Goal: Information Seeking & Learning: Learn about a topic

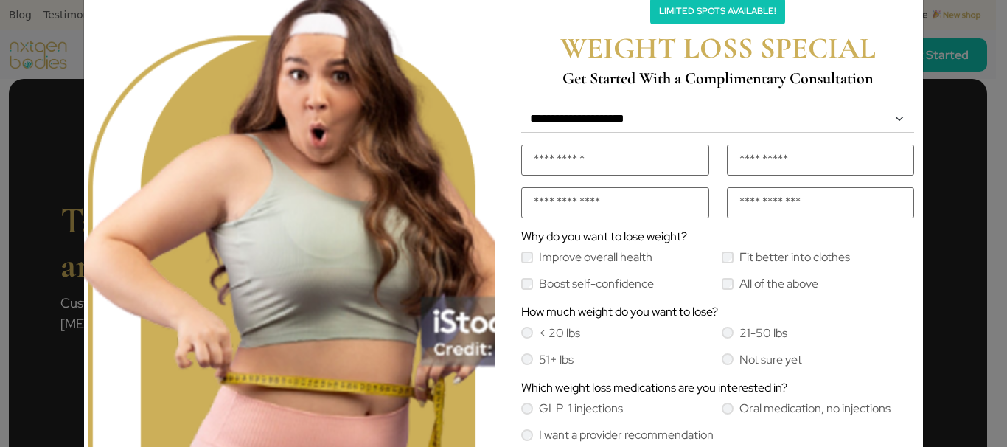
scroll to position [40, 0]
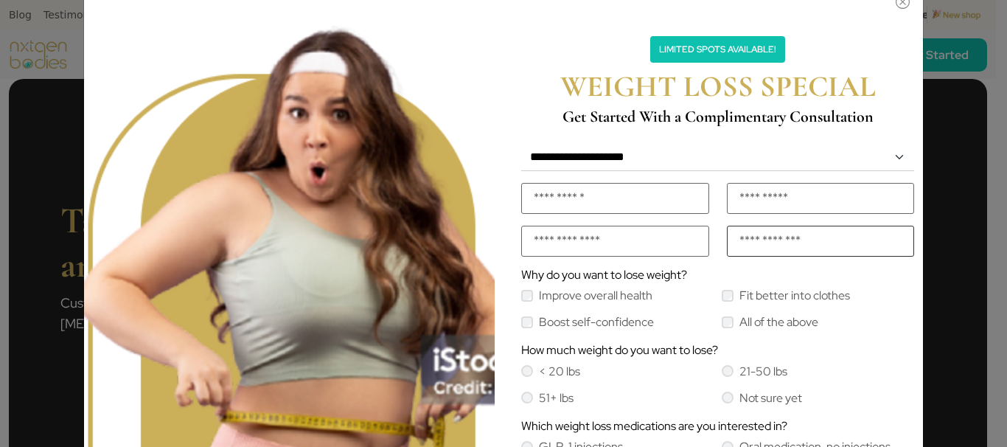
click at [788, 244] on input "number" at bounding box center [821, 241] width 188 height 31
type input "*"
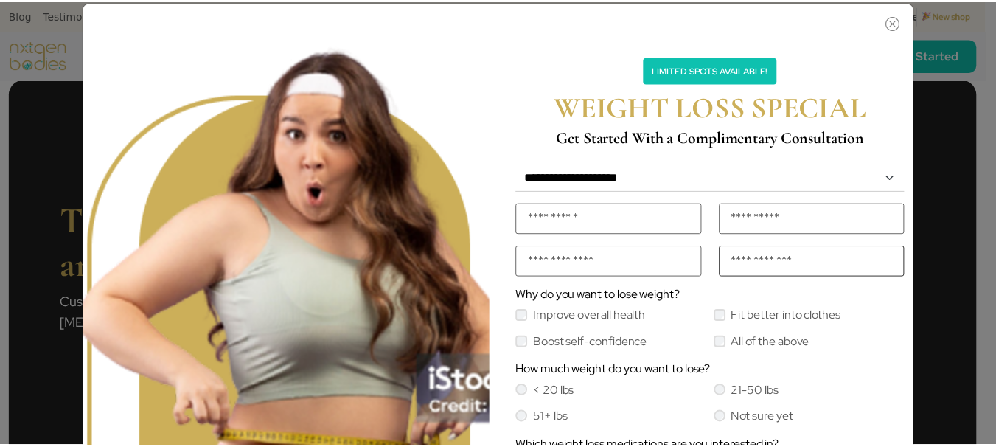
scroll to position [0, 0]
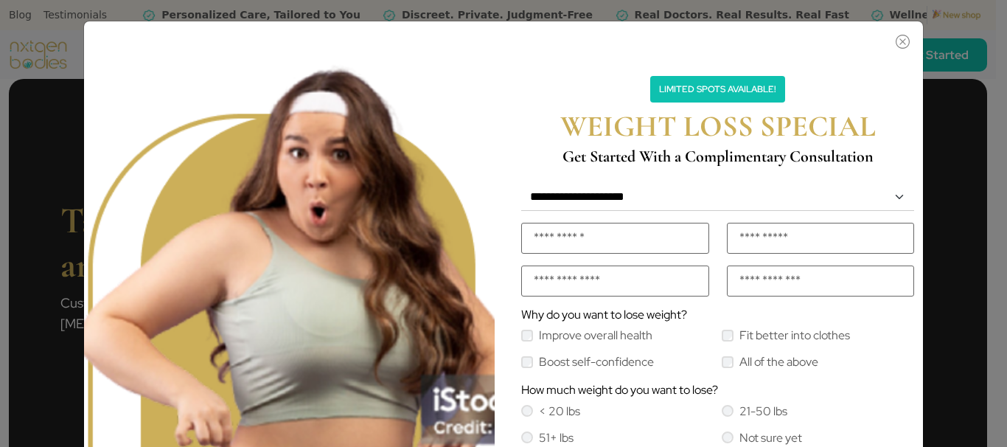
click at [888, 76] on div "Limited Spots Available! WEIGHT LOSS SPECIAL Get Started With a Complimentary C…" at bounding box center [717, 112] width 387 height 108
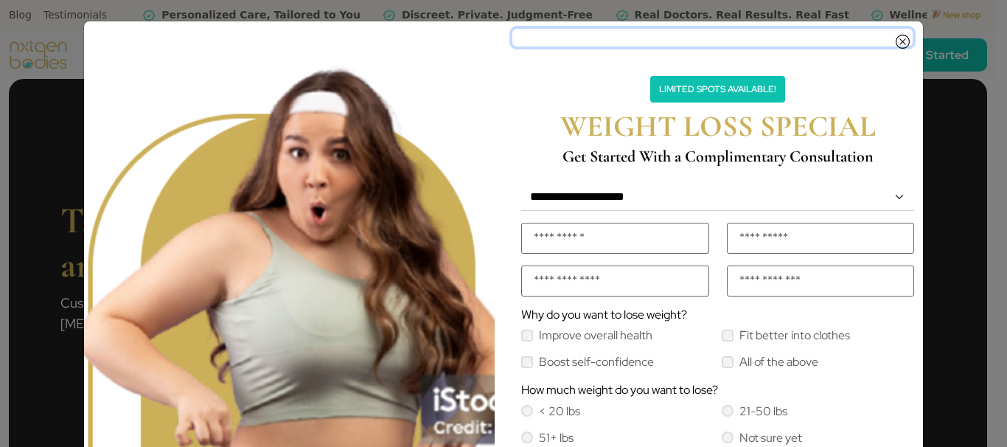
click at [859, 44] on button "Close" at bounding box center [712, 38] width 400 height 18
drag, startPoint x: 616, startPoint y: 46, endPoint x: 628, endPoint y: 53, distance: 13.9
click at [628, 53] on div "**********" at bounding box center [718, 327] width 428 height 613
